Goal: Navigation & Orientation: Find specific page/section

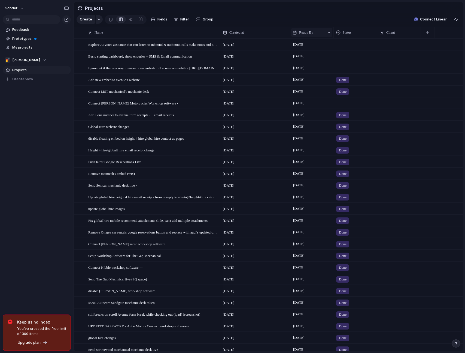
click at [322, 35] on div "Ready By" at bounding box center [309, 32] width 32 height 5
click at [311, 68] on span "Sort ascending" at bounding box center [315, 65] width 26 height 5
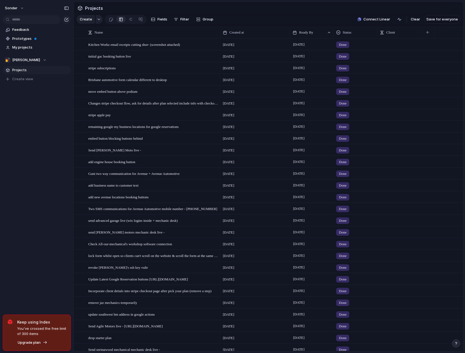
scroll to position [371, 0]
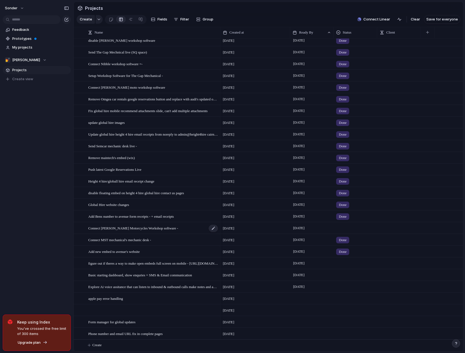
click at [172, 229] on div "Connect [PERSON_NAME] Motorcycles Workshop software -" at bounding box center [153, 227] width 130 height 11
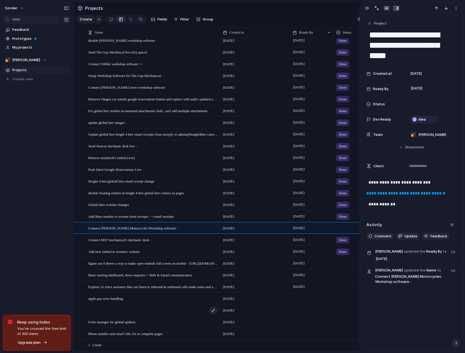
click at [182, 309] on div at bounding box center [153, 309] width 130 height 11
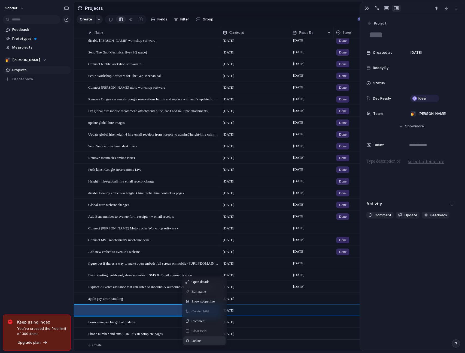
click at [209, 341] on div "Delete" at bounding box center [204, 340] width 42 height 9
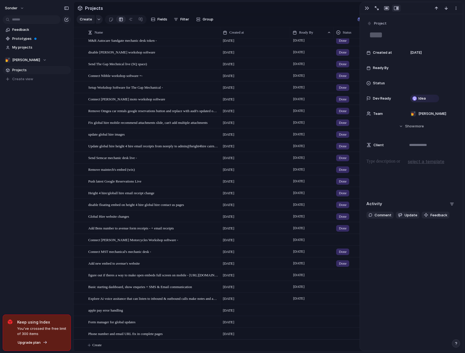
scroll to position [360, 0]
click at [34, 261] on div "sonder Feedback Prototypes My projects 💅 Zach Projects To pick up a draggable i…" at bounding box center [37, 176] width 74 height 353
click at [22, 201] on div "sonder Feedback Prototypes My projects 💅 Zach Projects To pick up a draggable i…" at bounding box center [37, 176] width 74 height 353
click at [359, 140] on div "[DATE] September Done" at bounding box center [341, 146] width 243 height 12
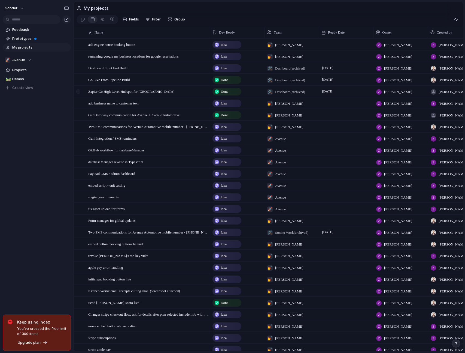
click at [84, 95] on div at bounding box center [79, 93] width 10 height 15
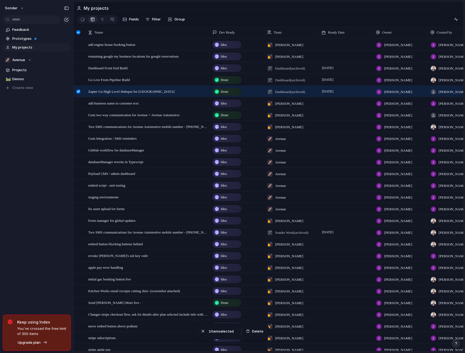
scroll to position [27, 0]
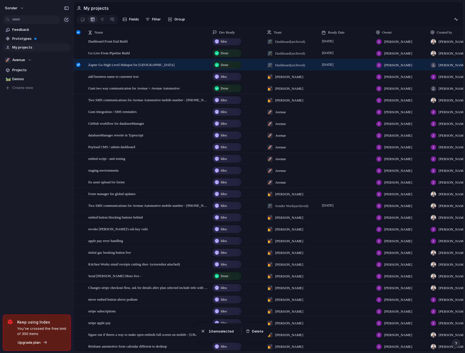
click at [80, 66] on div at bounding box center [78, 65] width 4 height 4
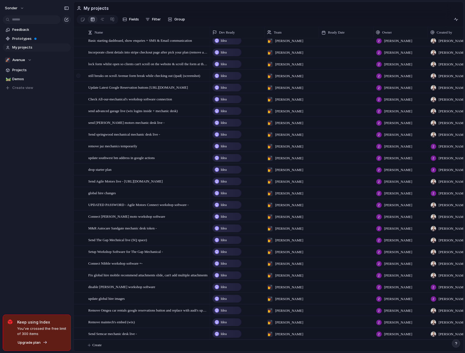
scroll to position [0, 0]
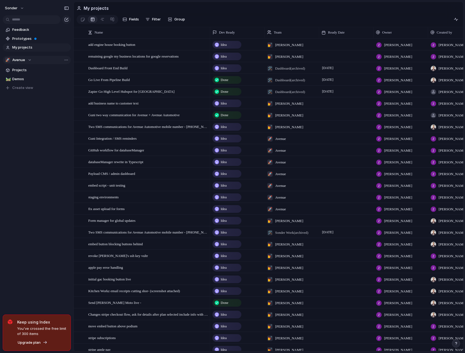
click at [26, 62] on div "🚀 Avenue" at bounding box center [18, 59] width 27 height 5
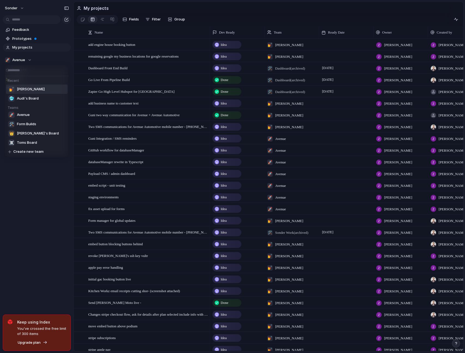
click at [29, 87] on li "💅 Zach" at bounding box center [37, 88] width 62 height 9
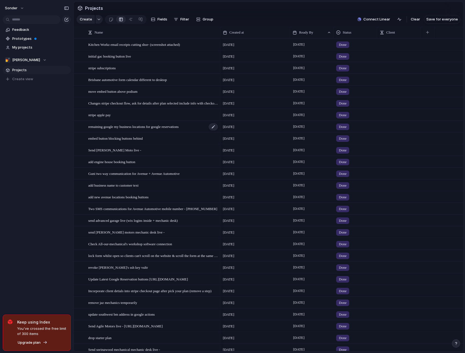
scroll to position [360, 0]
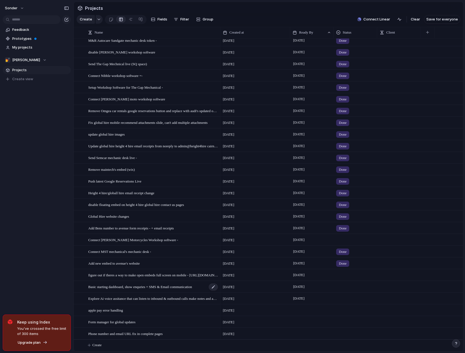
click at [141, 288] on span "Basic starting dashboard, show enquries + SMS & Email communication" at bounding box center [140, 286] width 104 height 6
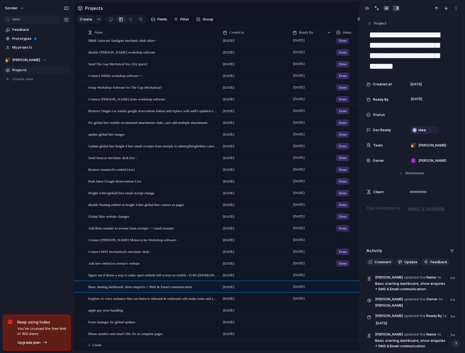
scroll to position [41, 0]
